Goal: Task Accomplishment & Management: Use online tool/utility

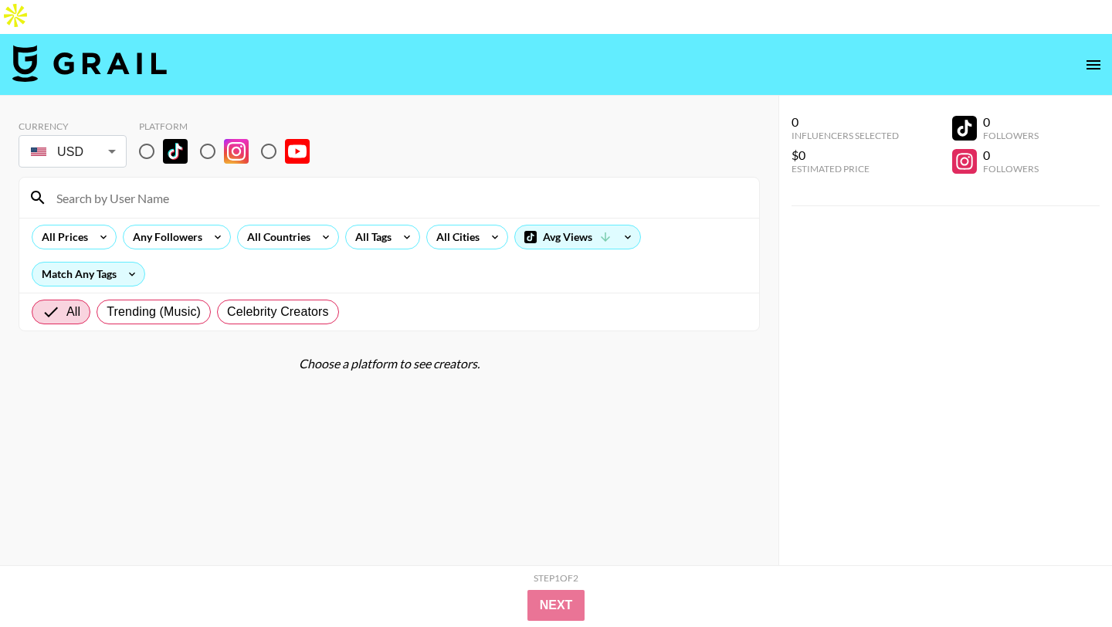
click at [152, 135] on input "radio" at bounding box center [147, 151] width 32 height 32
radio input "true"
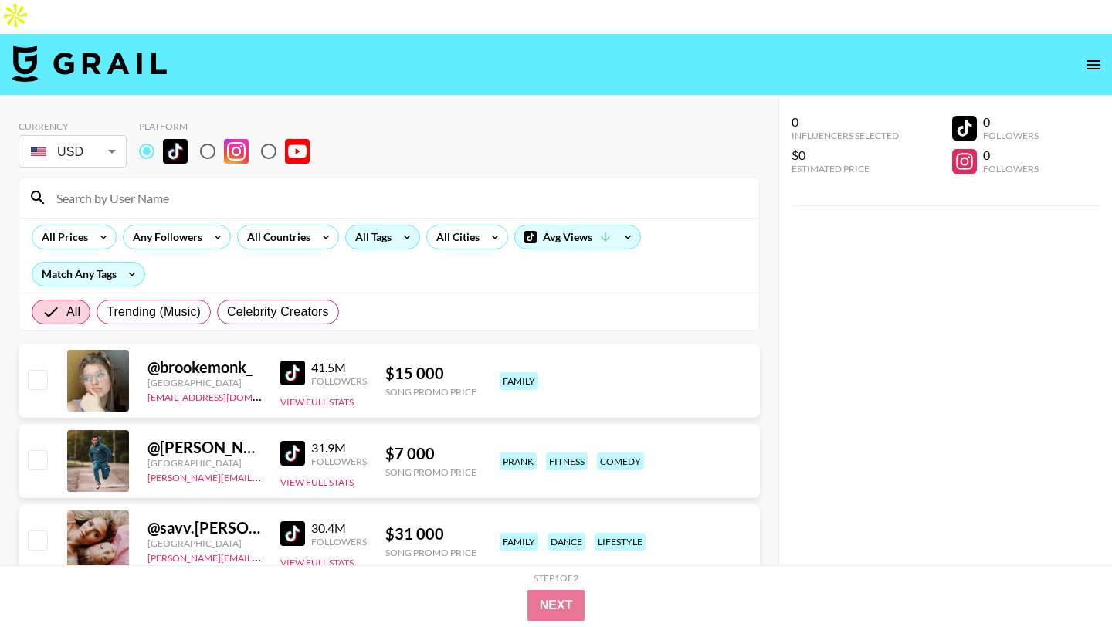
click at [397, 226] on icon at bounding box center [407, 237] width 25 height 23
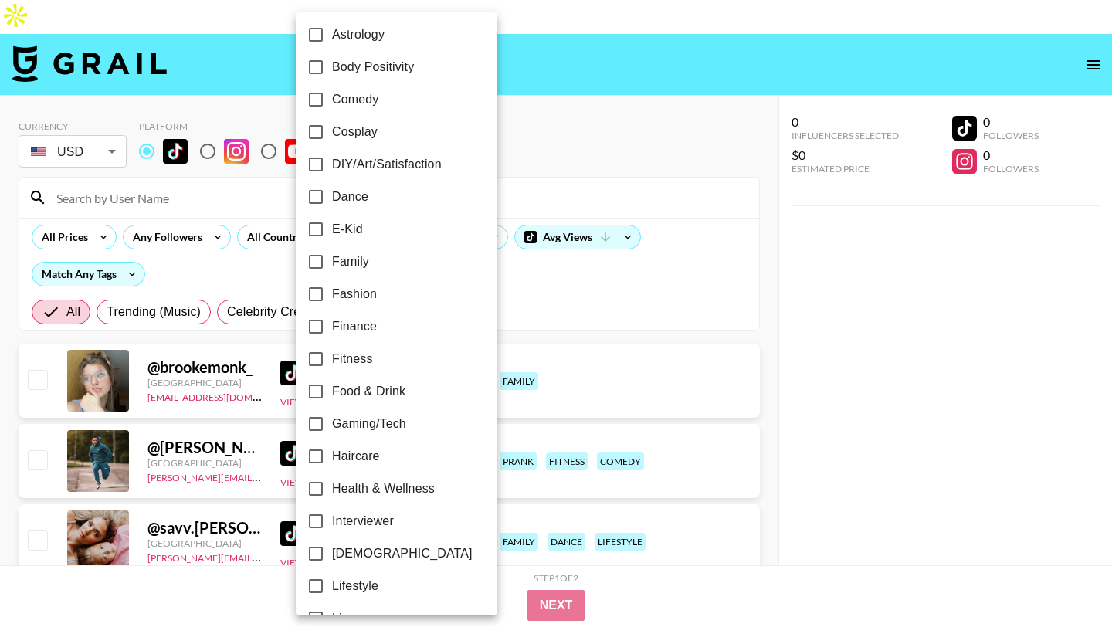
scroll to position [412, 0]
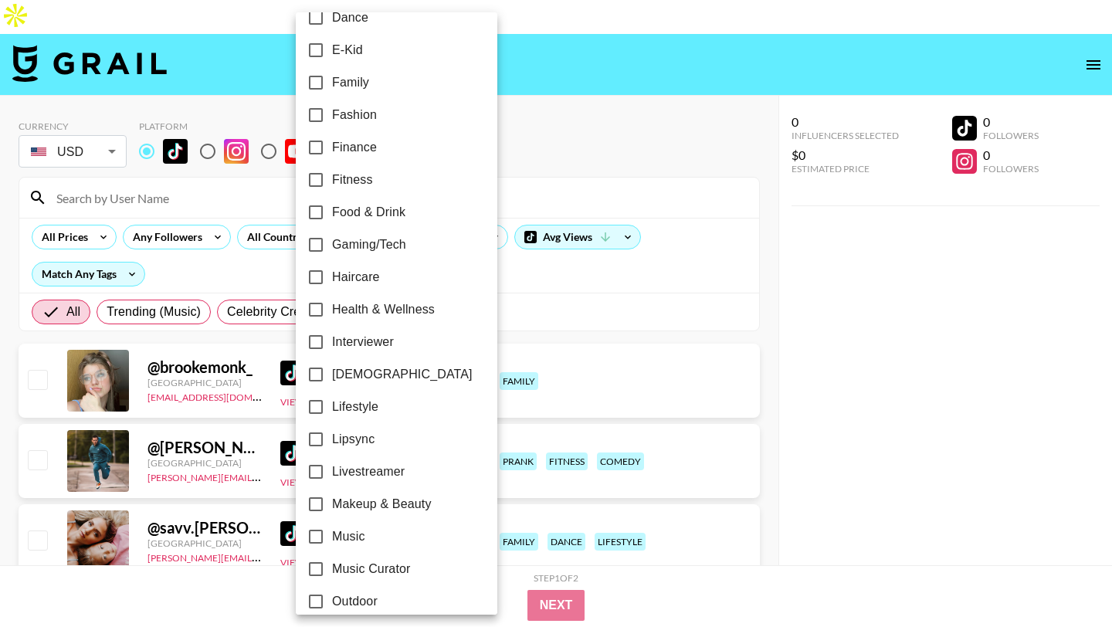
click at [378, 439] on label "Lipsync" at bounding box center [386, 439] width 173 height 32
click at [332, 439] on input "Lipsync" at bounding box center [316, 439] width 32 height 32
checkbox input "true"
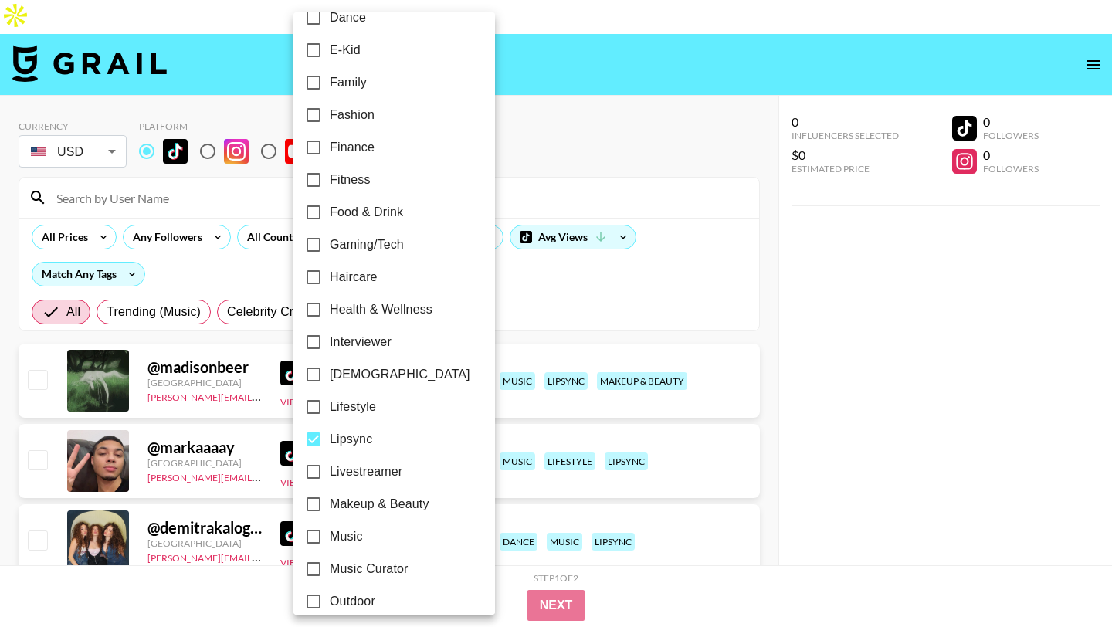
click at [233, 253] on div at bounding box center [556, 313] width 1112 height 627
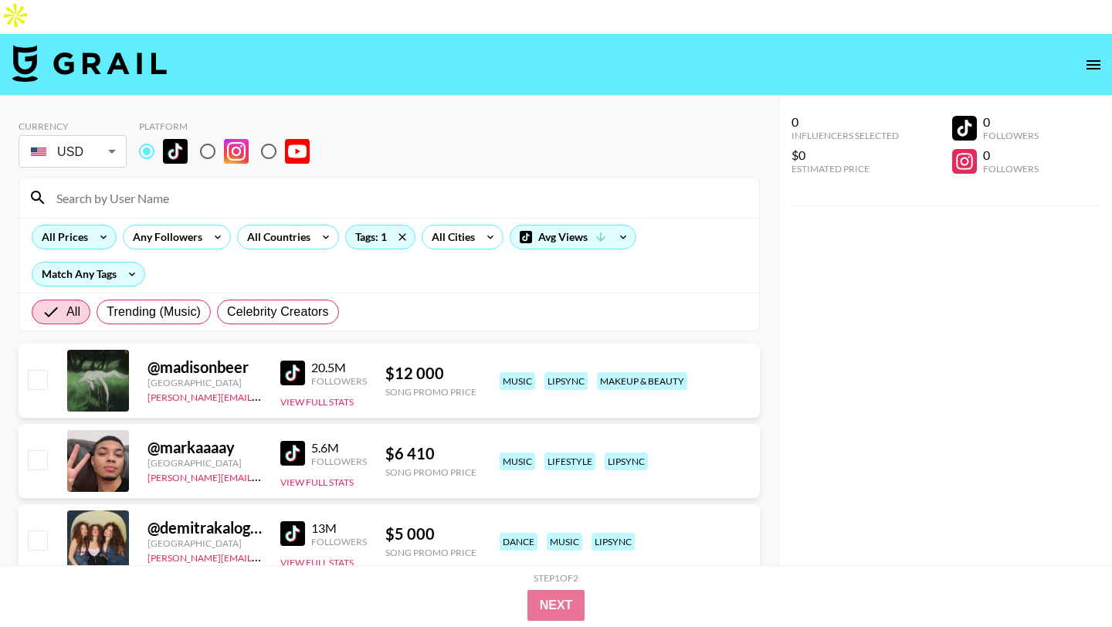
click at [81, 226] on div "All Prices" at bounding box center [61, 237] width 59 height 23
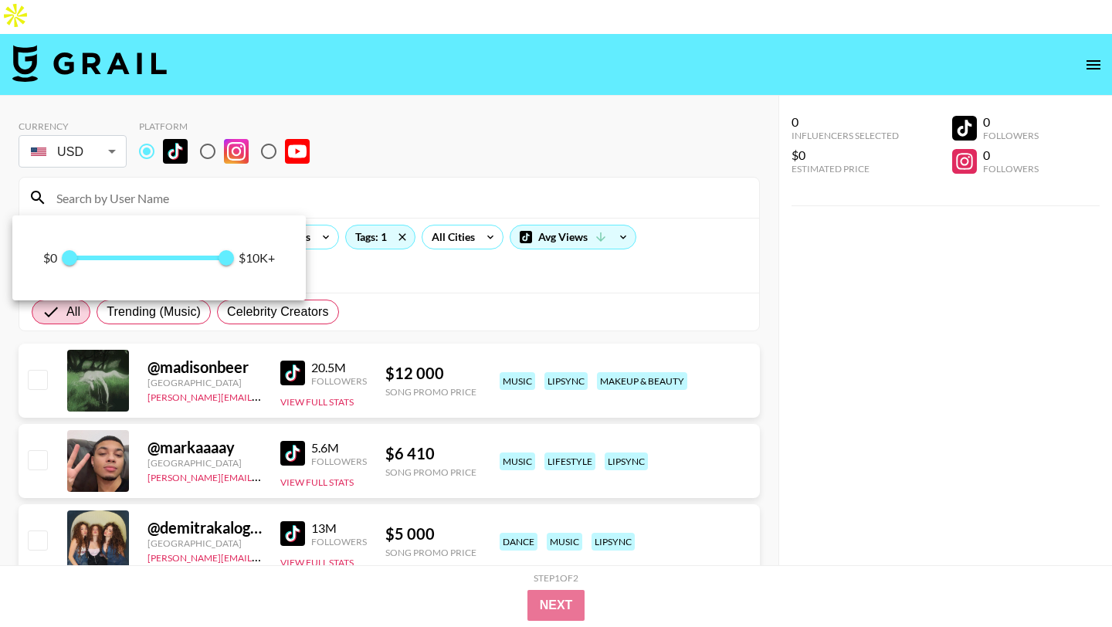
click at [109, 255] on span "0 10 000" at bounding box center [148, 257] width 157 height 23
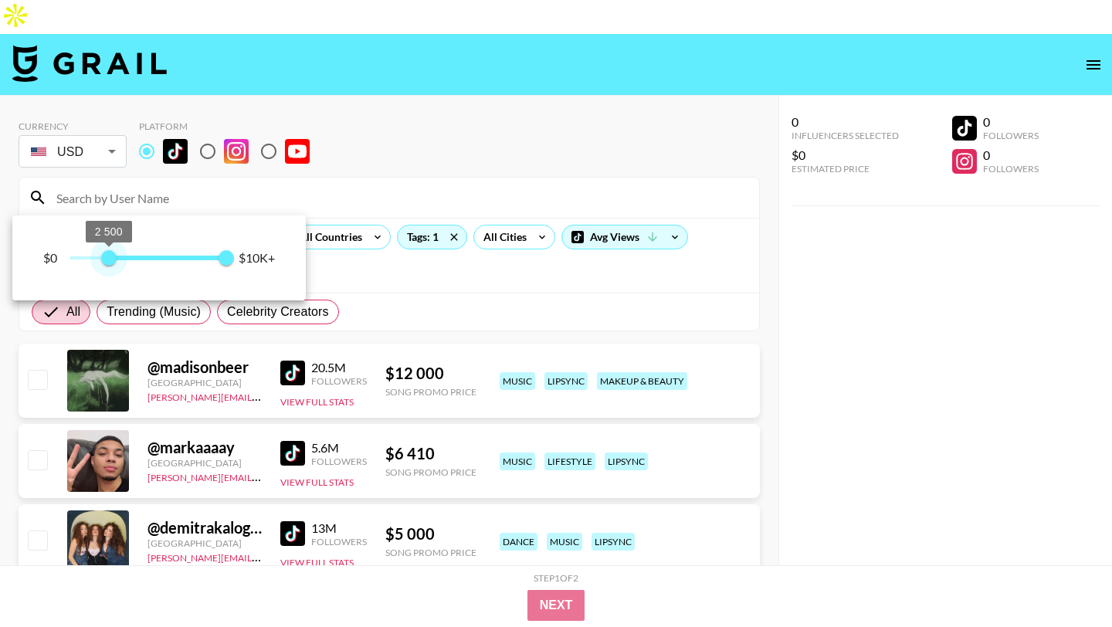
type input "0"
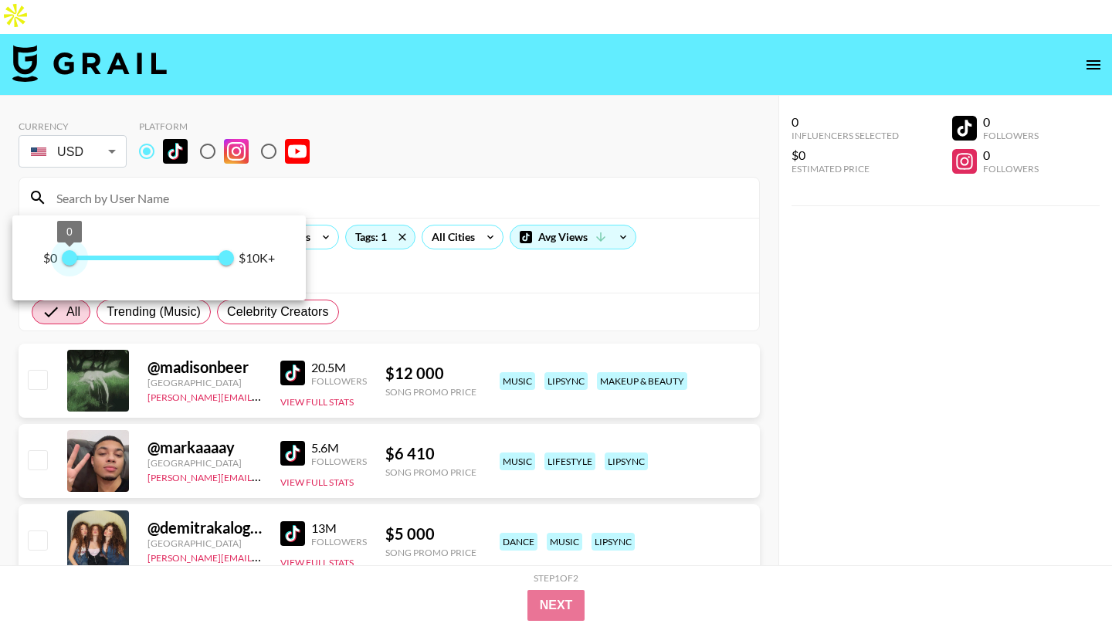
drag, startPoint x: 108, startPoint y: 255, endPoint x: 42, endPoint y: 255, distance: 66.4
click at [42, 255] on div "$0 0 10 000 $10K+" at bounding box center [158, 257] width 293 height 85
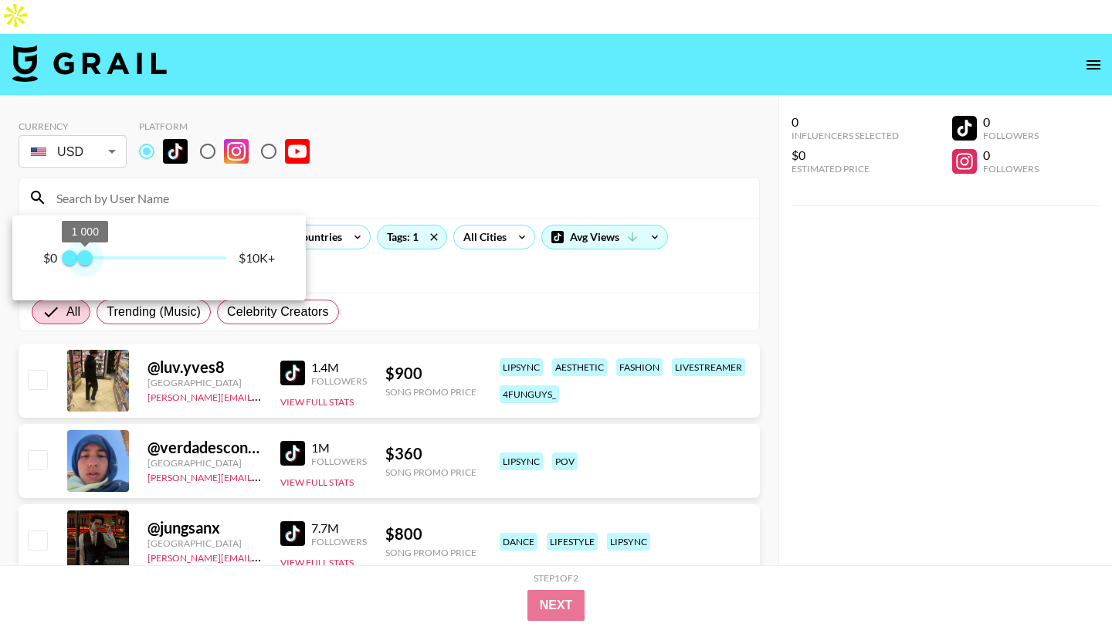
type input "1000"
drag, startPoint x: 229, startPoint y: 263, endPoint x: 86, endPoint y: 260, distance: 142.9
click at [86, 260] on span "1 000" at bounding box center [84, 257] width 15 height 15
click at [435, 108] on div at bounding box center [556, 313] width 1112 height 627
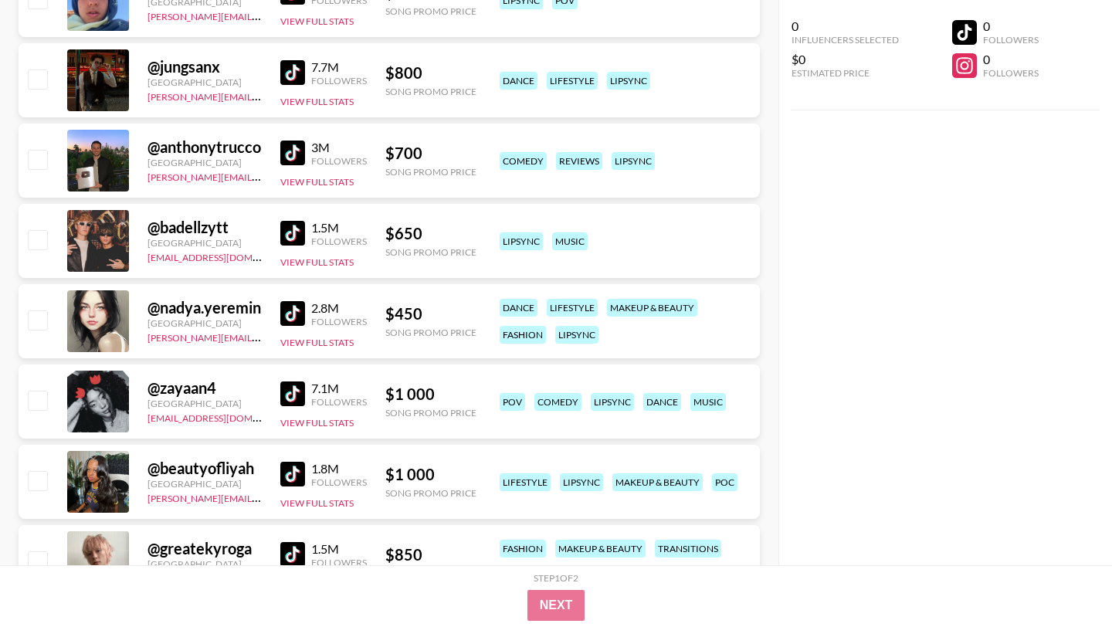
scroll to position [0, 0]
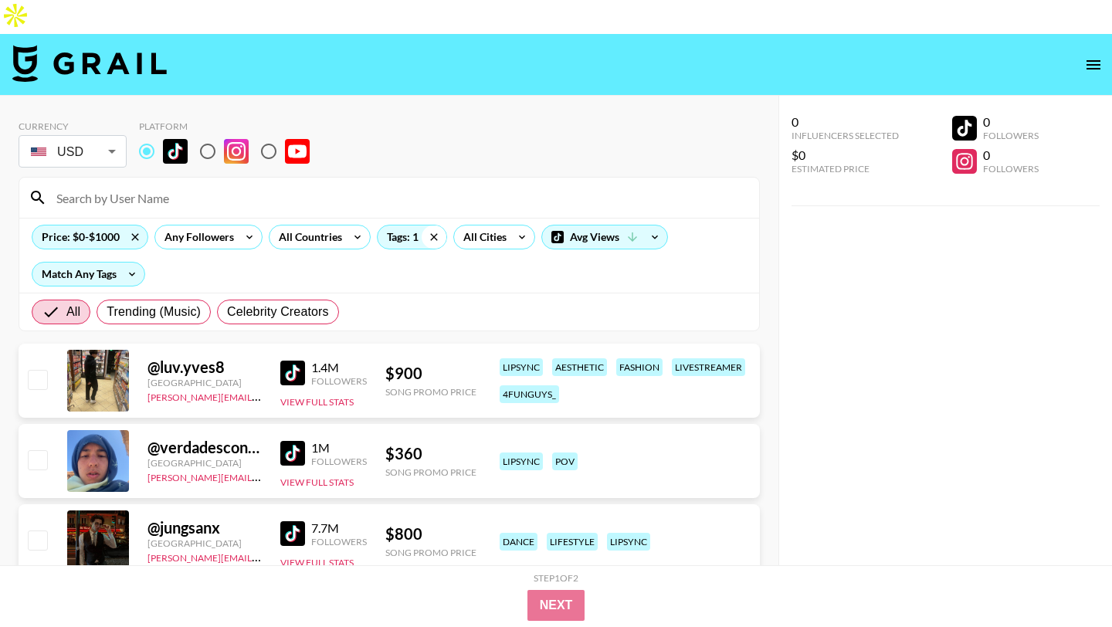
click at [436, 226] on icon at bounding box center [434, 237] width 25 height 23
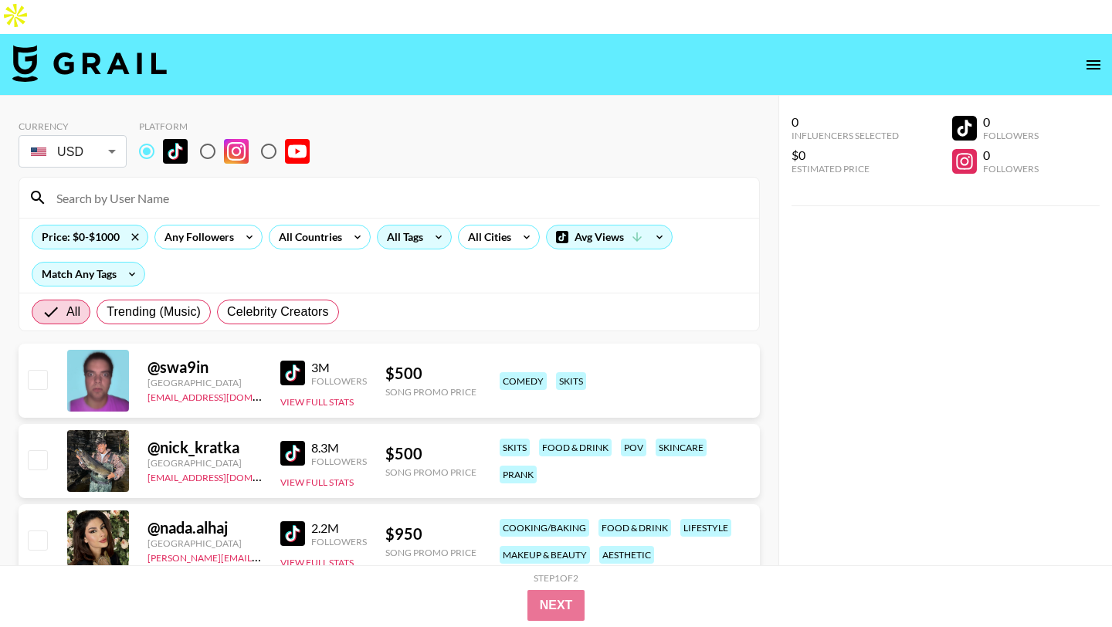
click at [429, 226] on icon at bounding box center [438, 237] width 25 height 23
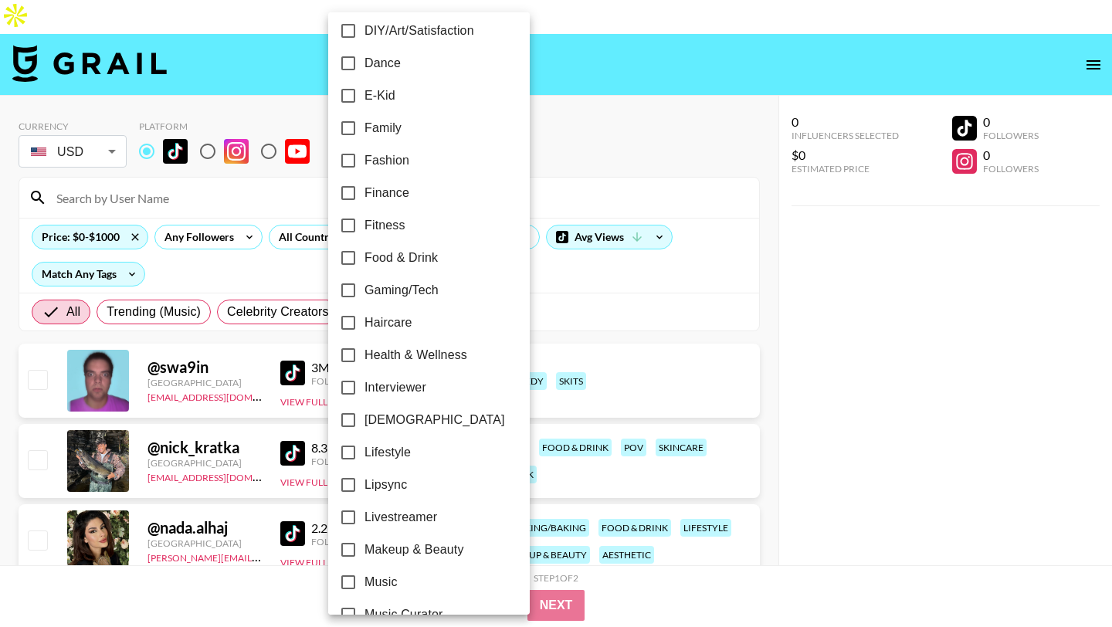
scroll to position [324, 0]
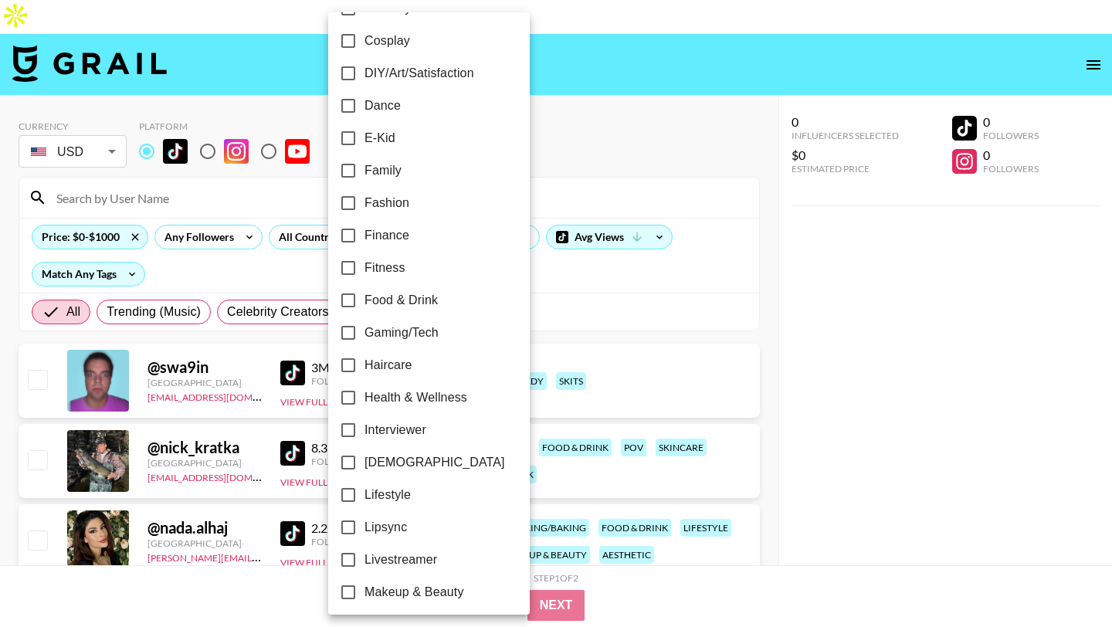
click at [412, 460] on span "[DEMOGRAPHIC_DATA]" at bounding box center [435, 462] width 141 height 19
click at [365, 460] on input "[DEMOGRAPHIC_DATA]" at bounding box center [348, 462] width 32 height 32
checkbox input "true"
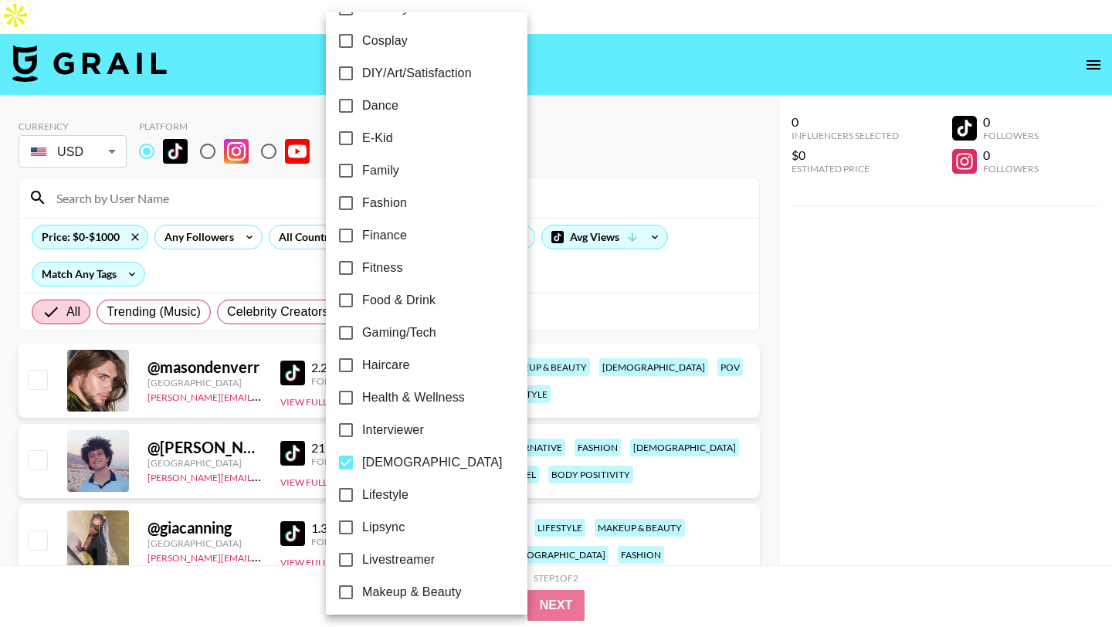
click at [586, 105] on div at bounding box center [556, 313] width 1112 height 627
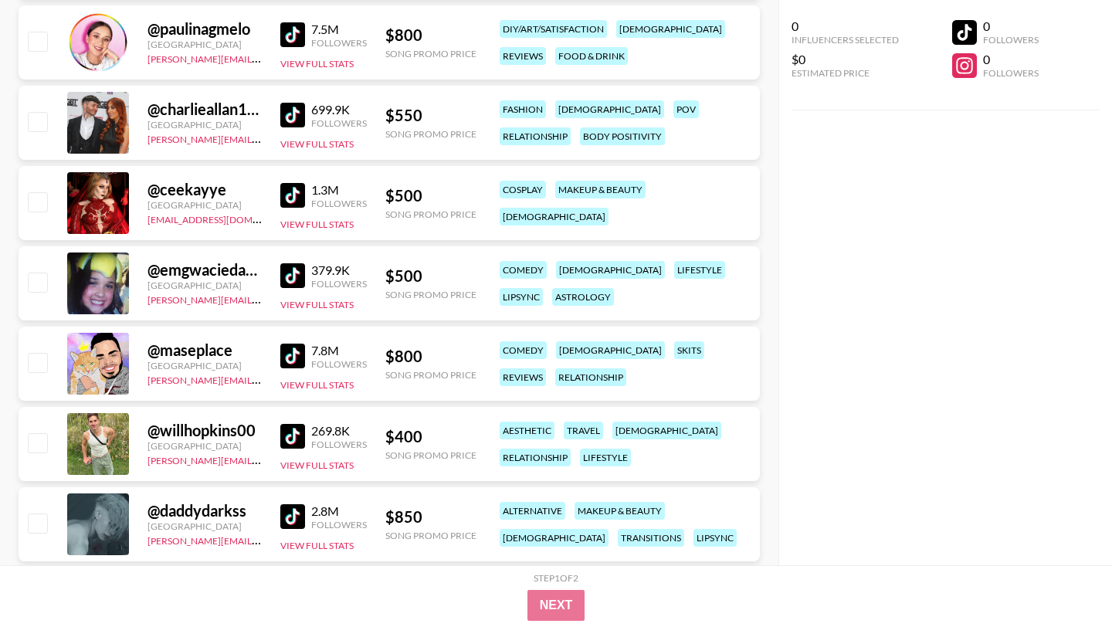
scroll to position [1023, 0]
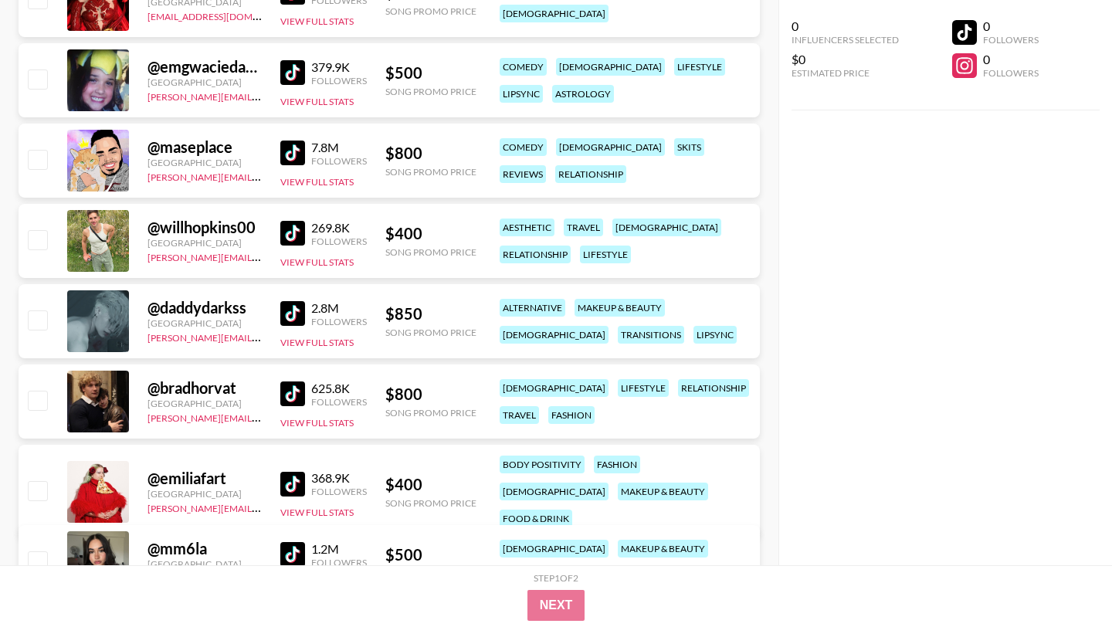
click at [295, 221] on img at bounding box center [292, 233] width 25 height 25
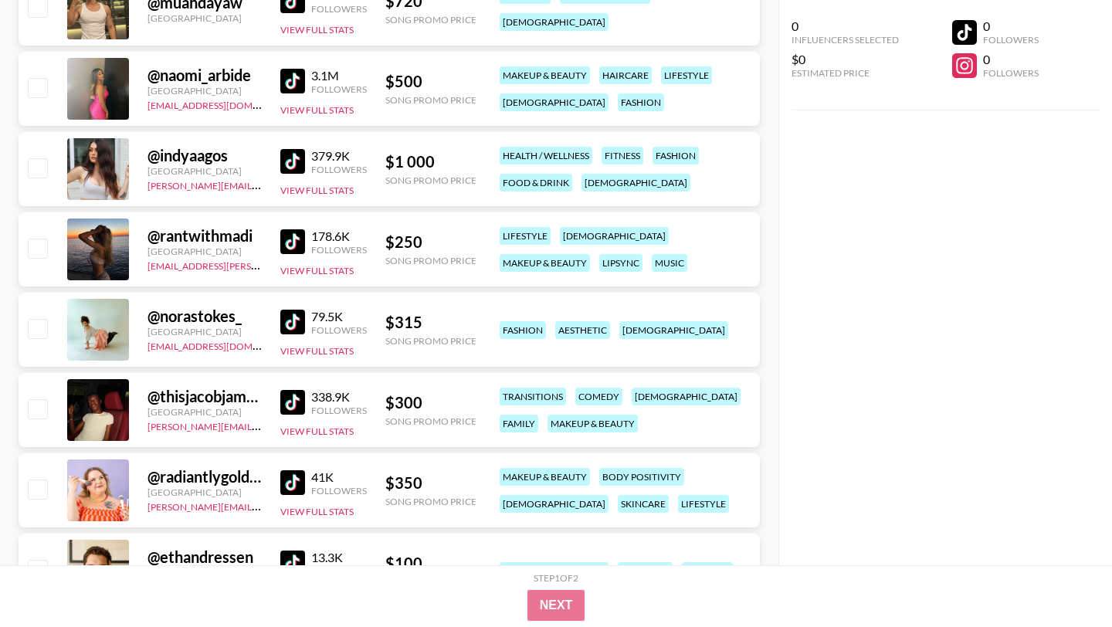
scroll to position [9983, 0]
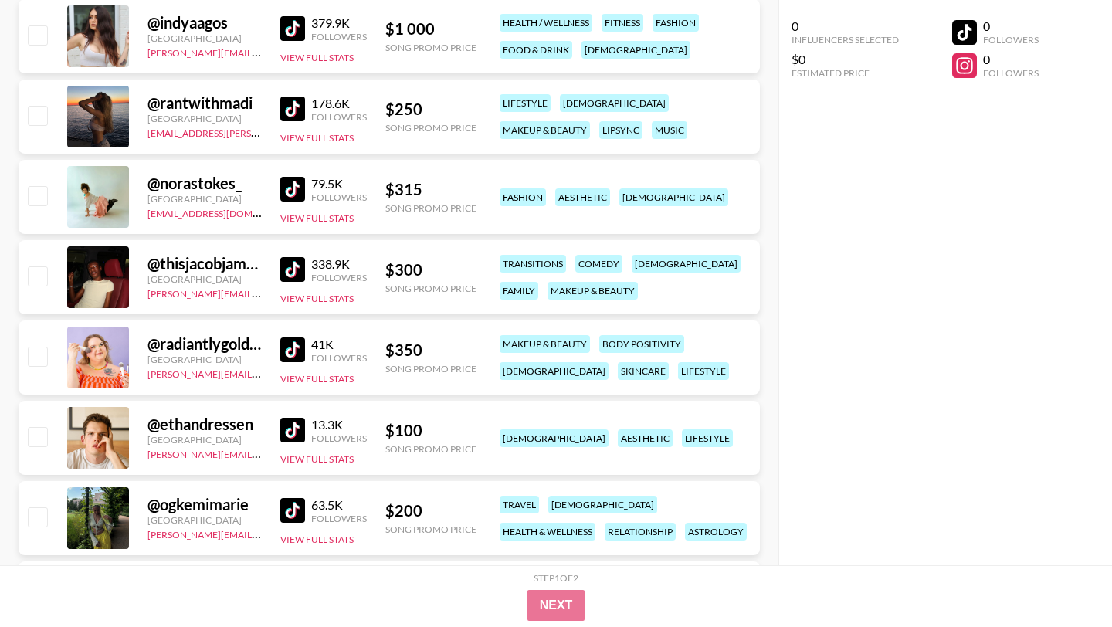
click at [290, 257] on img at bounding box center [292, 269] width 25 height 25
click at [295, 257] on img at bounding box center [292, 269] width 25 height 25
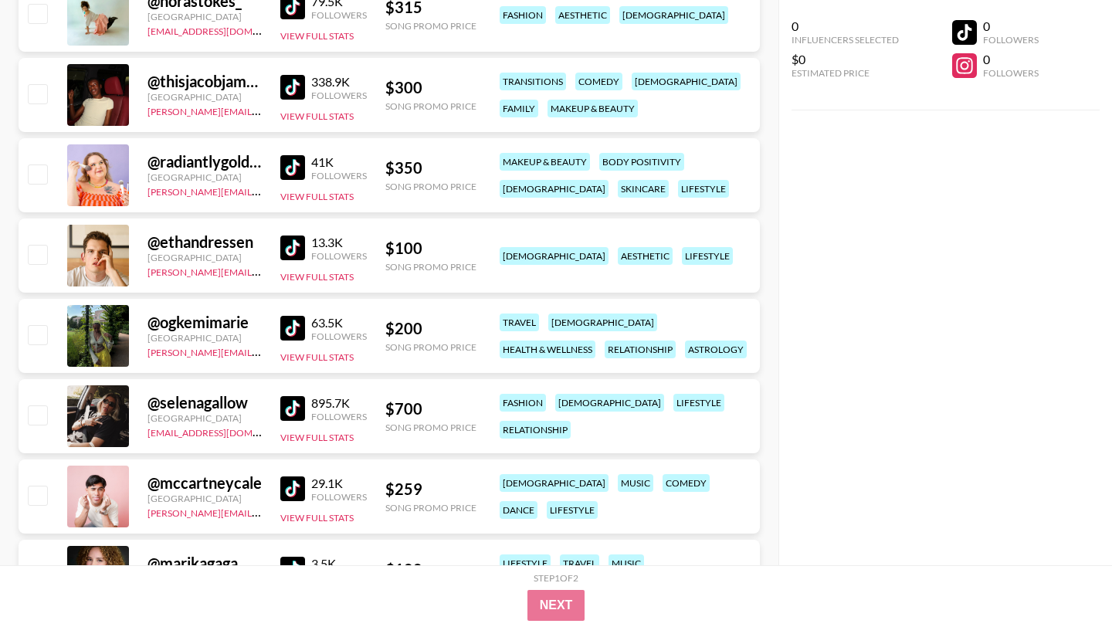
scroll to position [10187, 0]
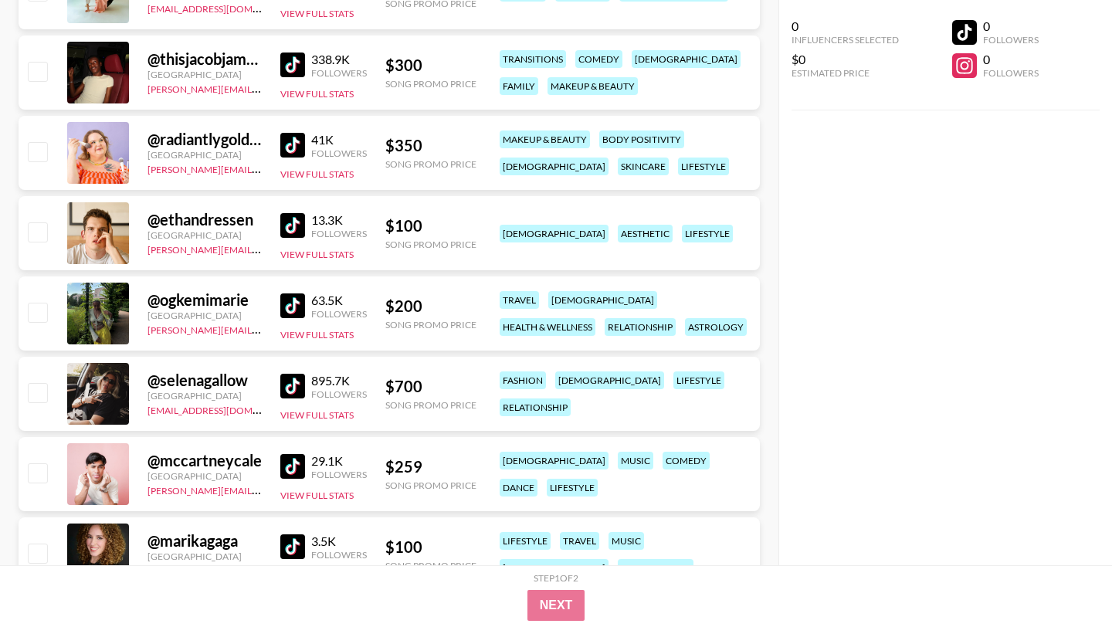
click at [283, 293] on img at bounding box center [292, 305] width 25 height 25
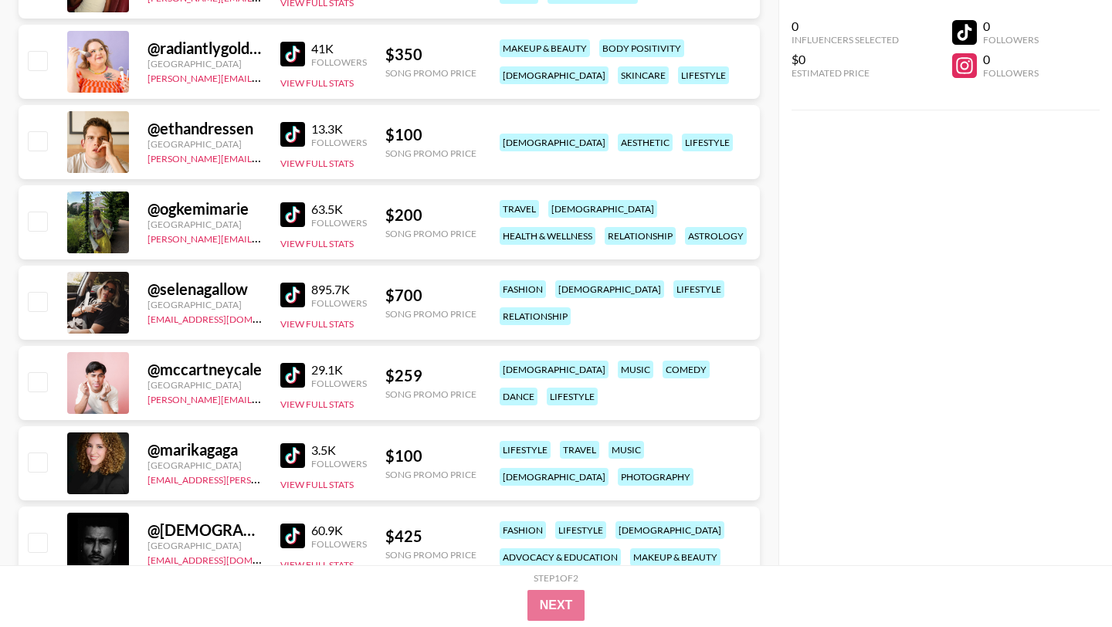
scroll to position [9912, 0]
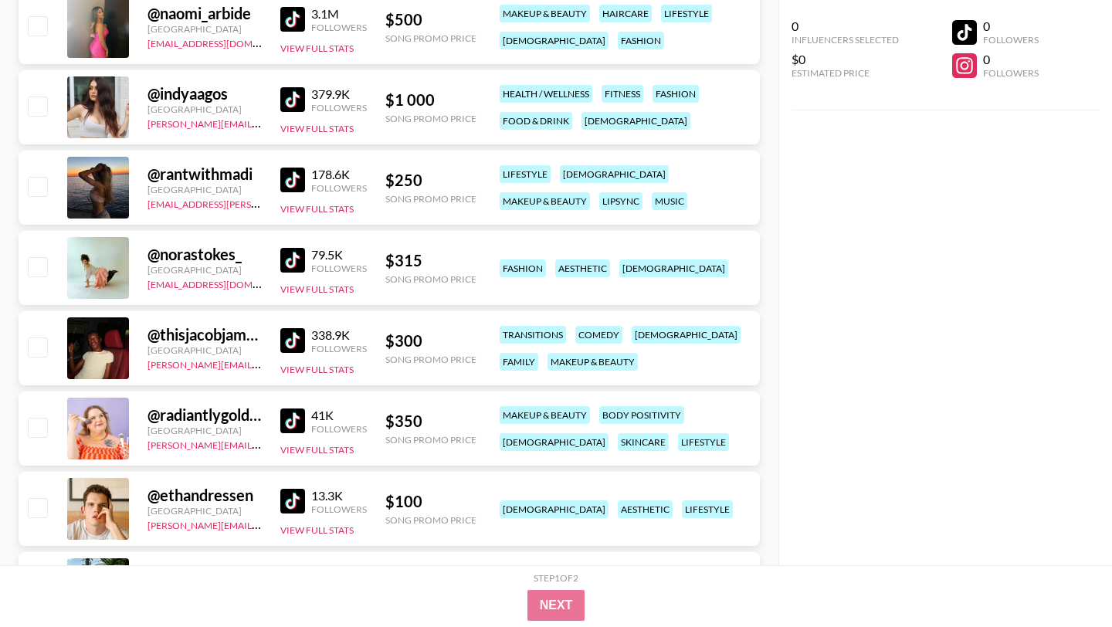
click at [297, 248] on img at bounding box center [292, 260] width 25 height 25
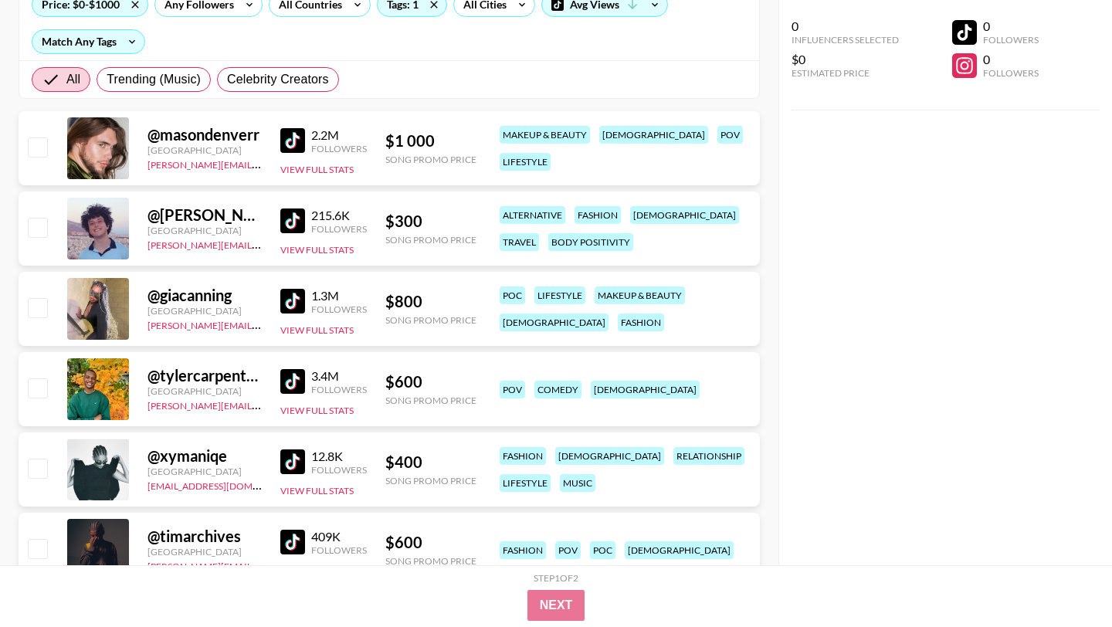
scroll to position [0, 0]
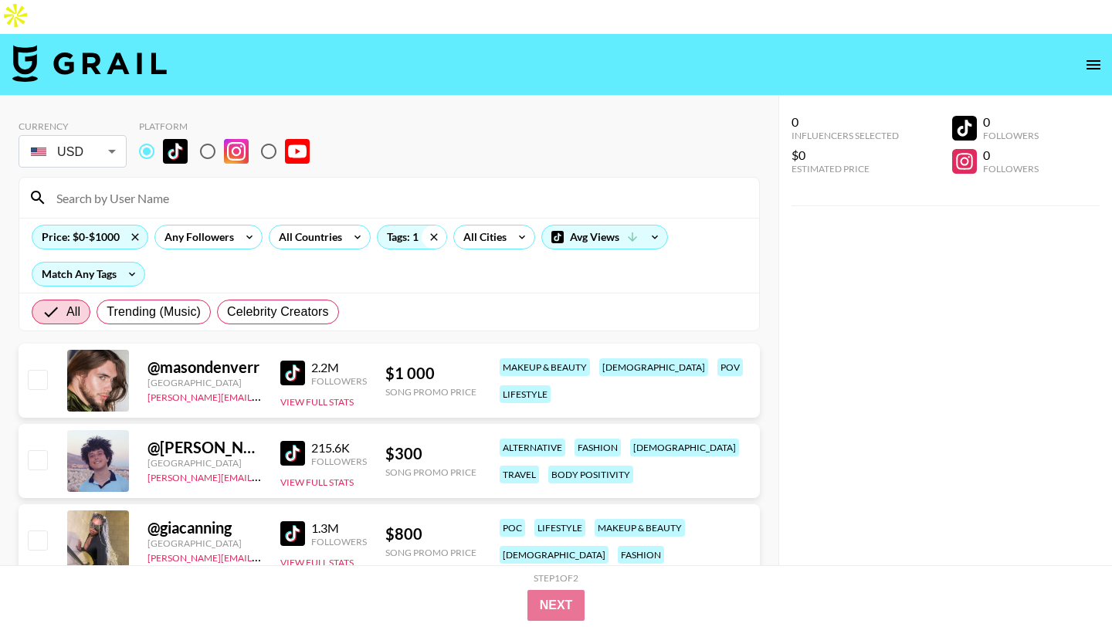
click at [439, 226] on icon at bounding box center [434, 237] width 25 height 23
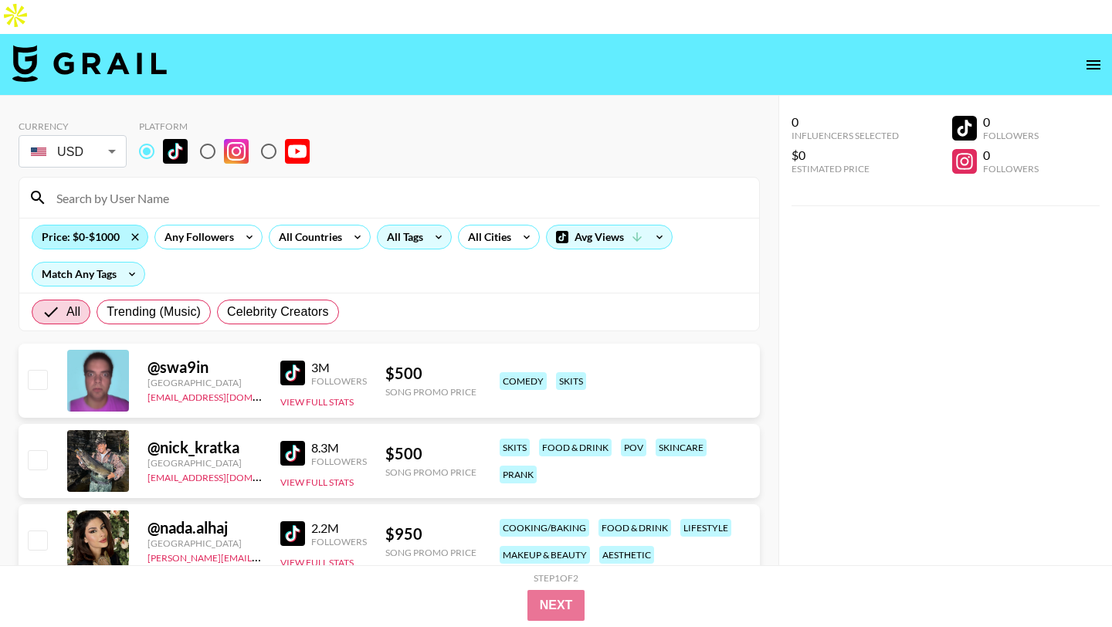
click at [117, 226] on div "Price: $0-$1000" at bounding box center [89, 237] width 115 height 23
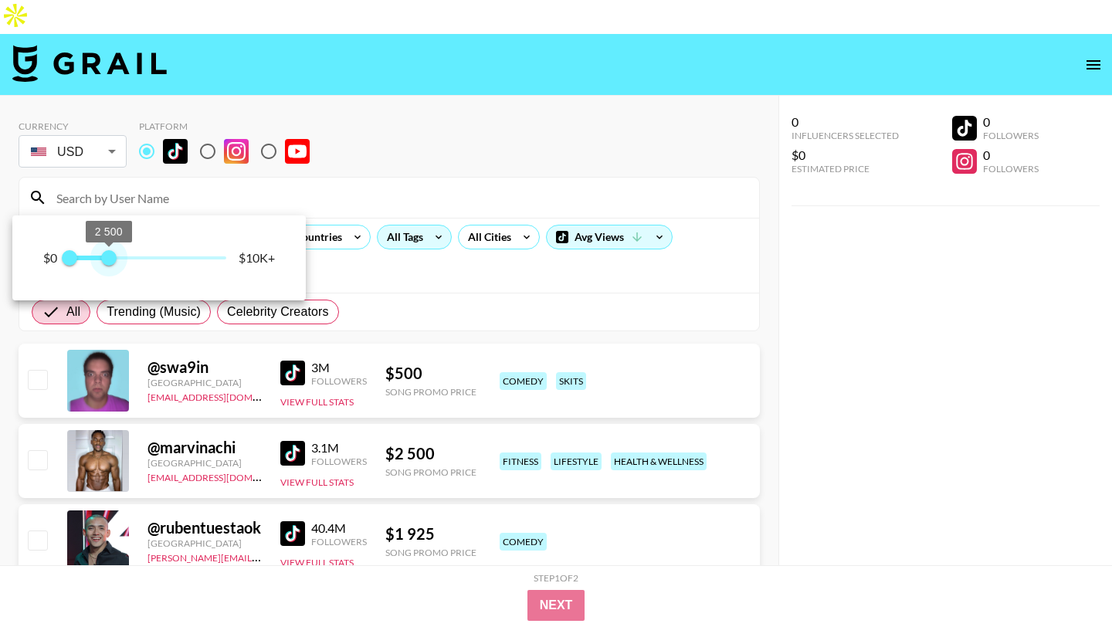
type input "2000"
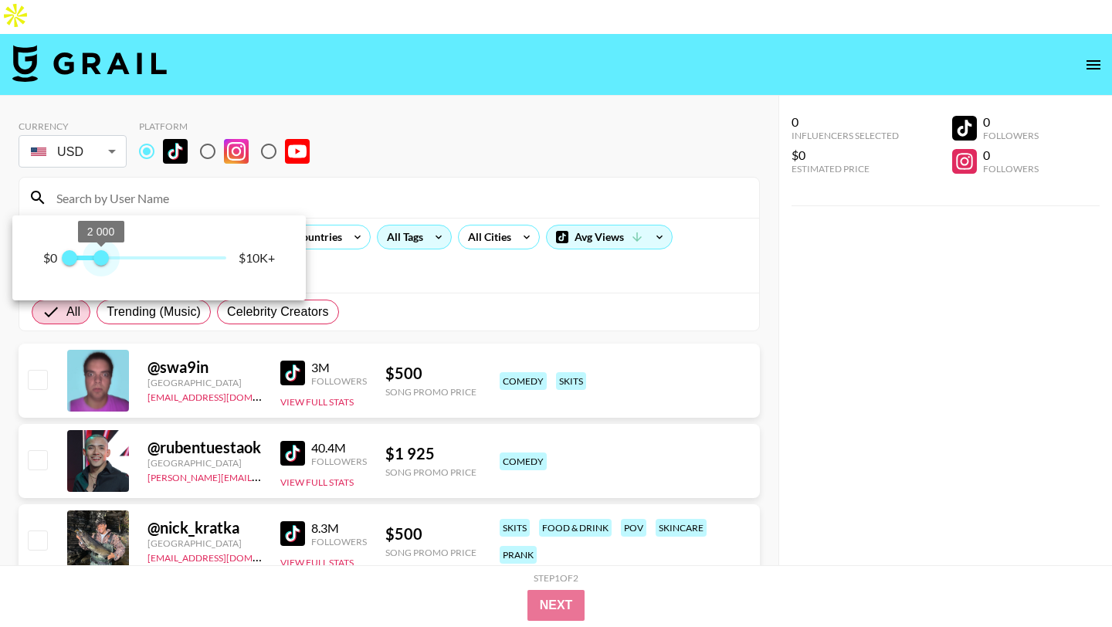
drag, startPoint x: 84, startPoint y: 258, endPoint x: 100, endPoint y: 259, distance: 15.5
click at [100, 259] on span "2 000" at bounding box center [100, 257] width 15 height 15
click at [209, 171] on div at bounding box center [556, 313] width 1112 height 627
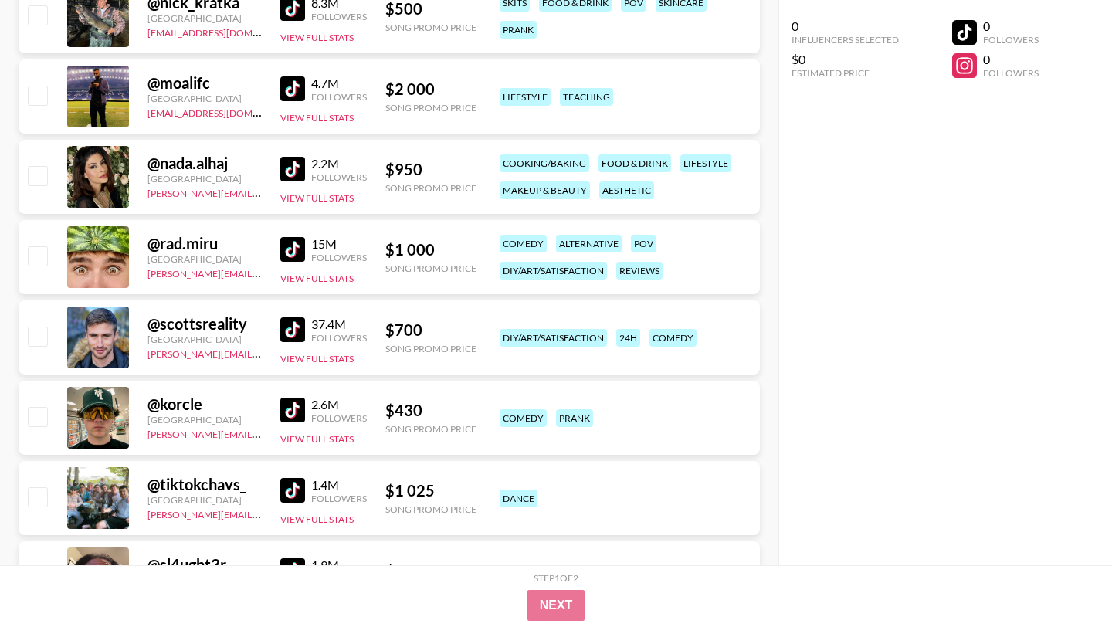
scroll to position [888, 0]
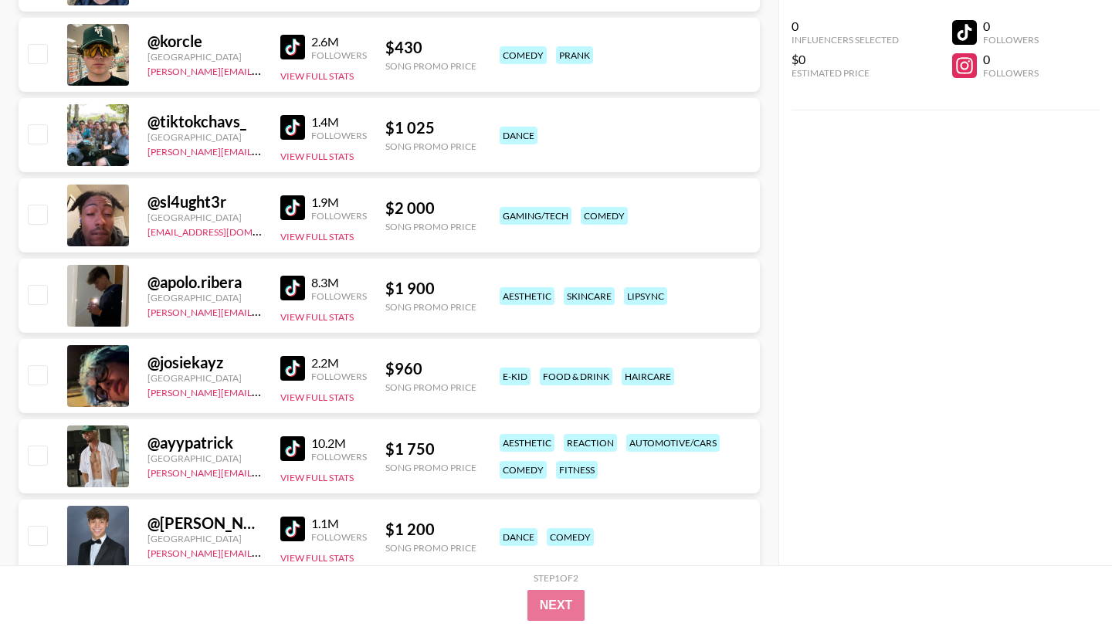
click at [300, 195] on img at bounding box center [292, 207] width 25 height 25
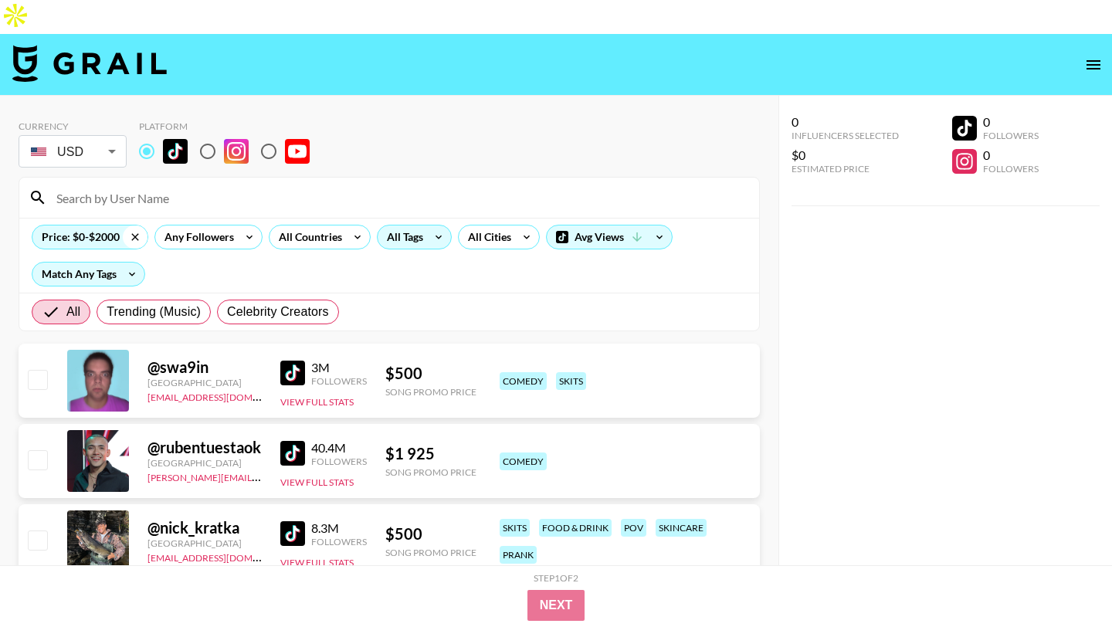
click at [137, 226] on icon at bounding box center [135, 237] width 25 height 23
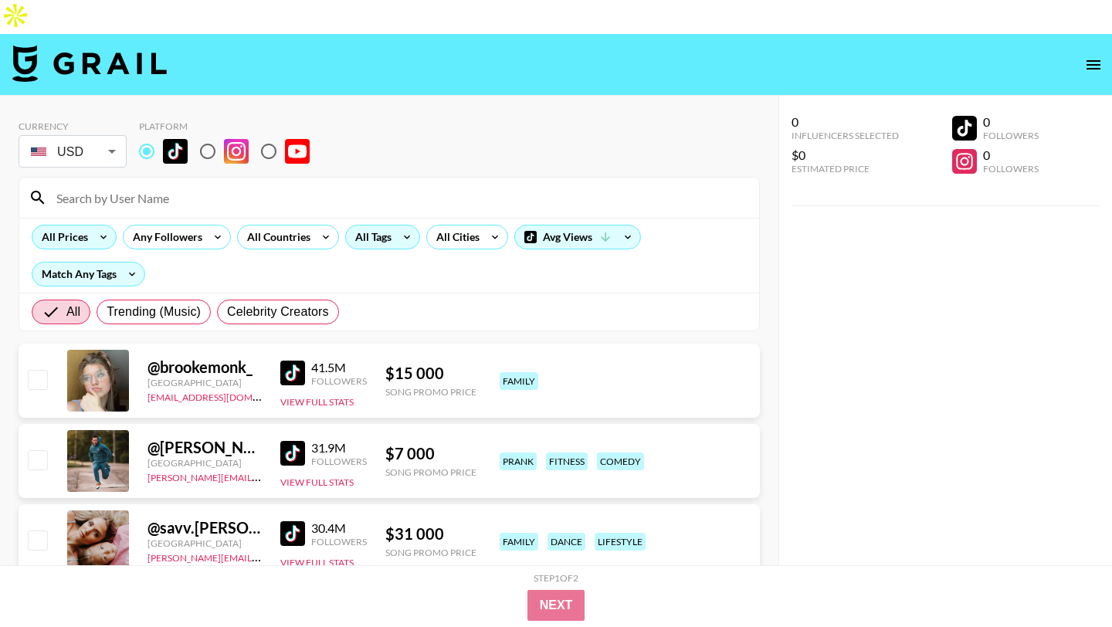
click at [182, 185] on input at bounding box center [398, 197] width 703 height 25
paste input "serenapagee"
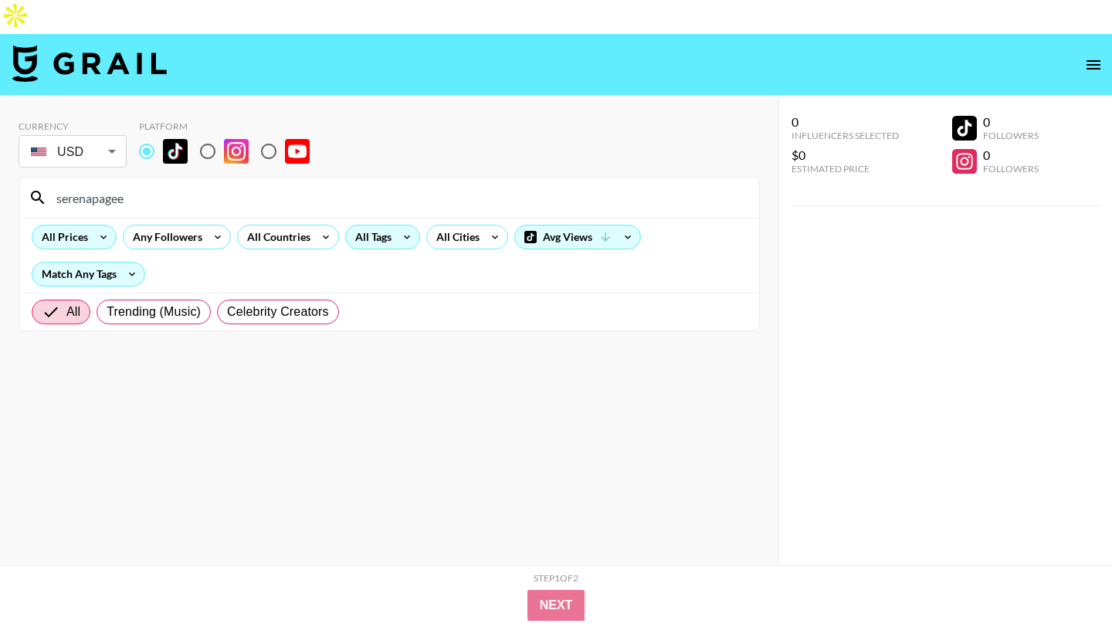
type input "serenapagee"
click at [321, 185] on input "serenapagee" at bounding box center [398, 197] width 703 height 25
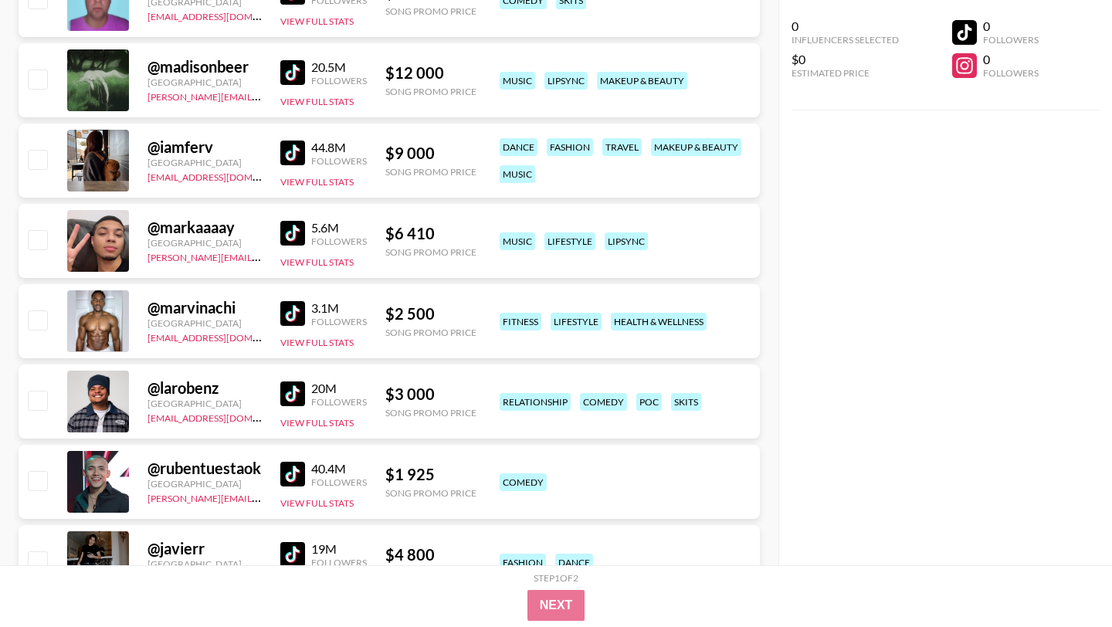
scroll to position [170, 0]
